Goal: Understand process/instructions: Learn how to perform a task or action

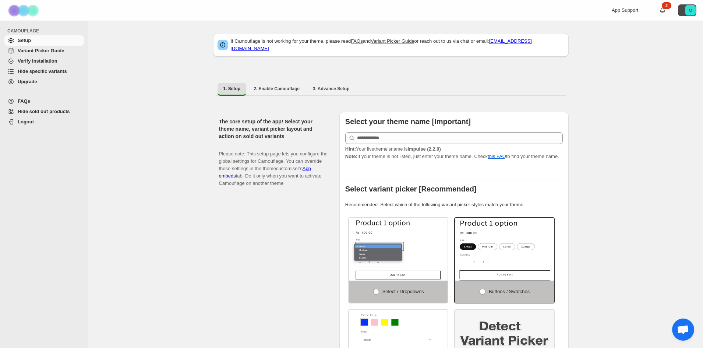
click at [692, 11] on text "O" at bounding box center [690, 10] width 3 height 4
click at [50, 49] on span "Variant Picker Guide" at bounding box center [41, 51] width 46 height 6
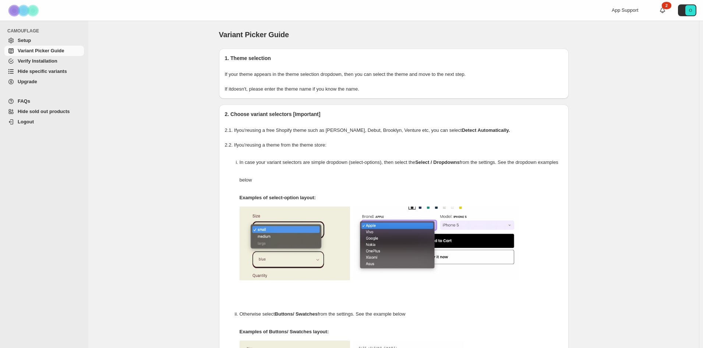
click at [20, 61] on span "Verify Installation" at bounding box center [38, 61] width 40 height 6
